Goal: Transaction & Acquisition: Subscribe to service/newsletter

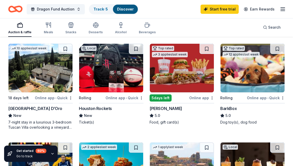
scroll to position [257, 0]
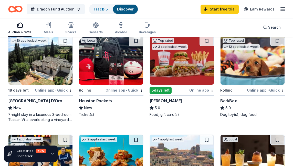
click at [111, 67] on img at bounding box center [111, 60] width 64 height 49
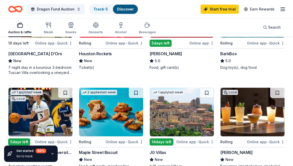
scroll to position [333, 0]
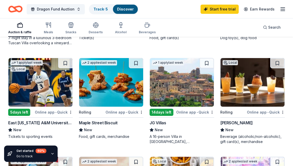
click at [54, 96] on img at bounding box center [40, 82] width 64 height 49
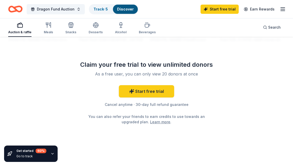
scroll to position [629, 0]
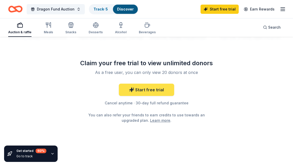
click at [154, 91] on link "Start free trial" at bounding box center [146, 90] width 55 height 12
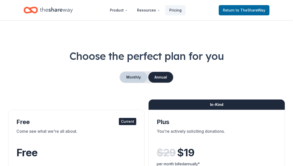
click at [139, 81] on button "Monthly" at bounding box center [133, 77] width 27 height 11
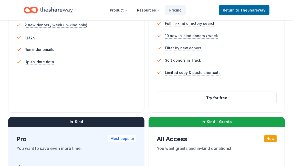
scroll to position [180, 0]
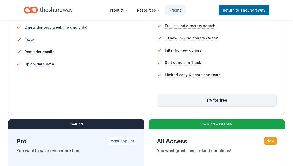
click at [204, 98] on button "Try for free" at bounding box center [217, 100] width 120 height 12
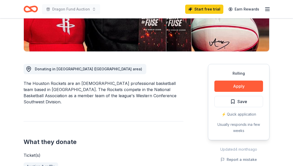
scroll to position [103, 0]
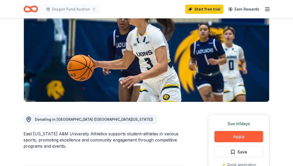
scroll to position [51, 0]
